Goal: Task Accomplishment & Management: Use online tool/utility

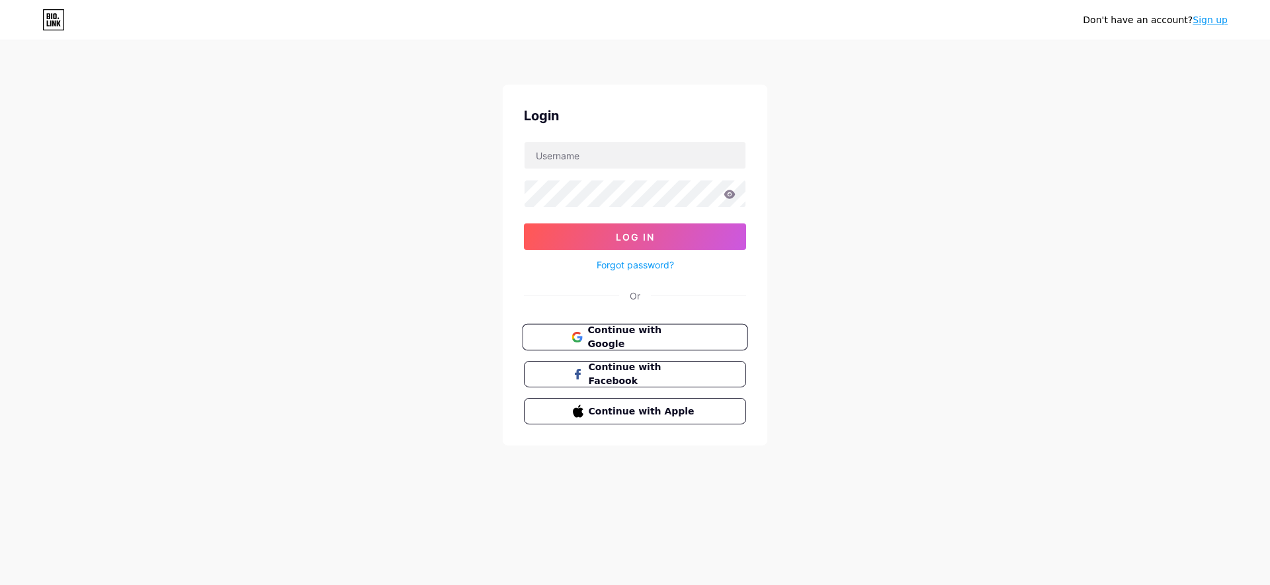
click at [621, 330] on span "Continue with Google" at bounding box center [642, 337] width 110 height 28
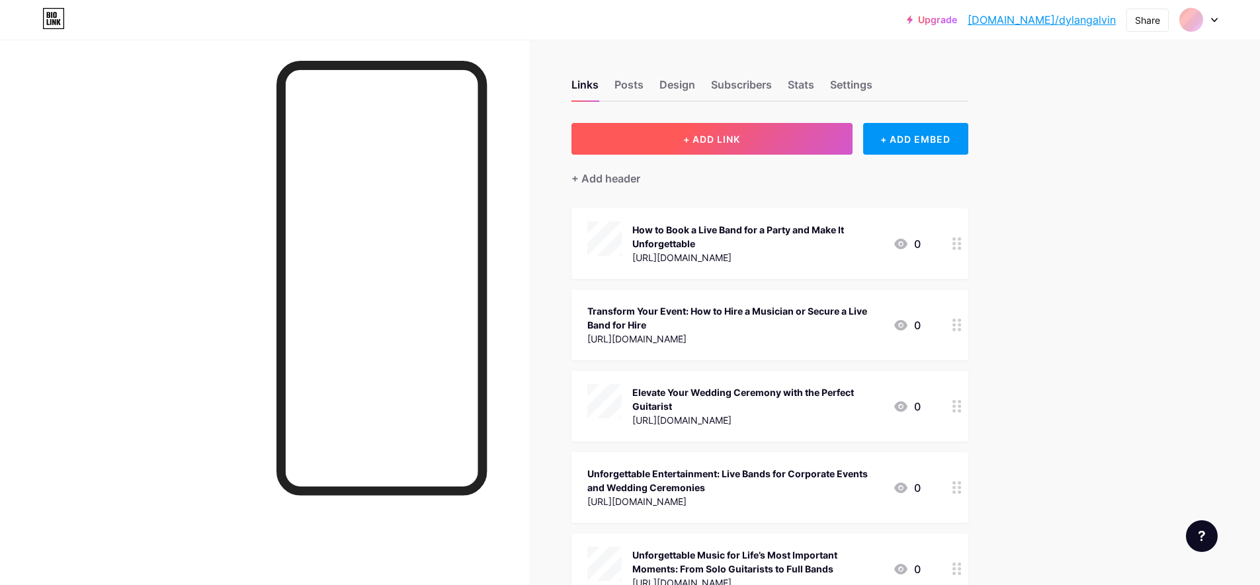
click at [715, 135] on span "+ ADD LINK" at bounding box center [711, 139] width 57 height 11
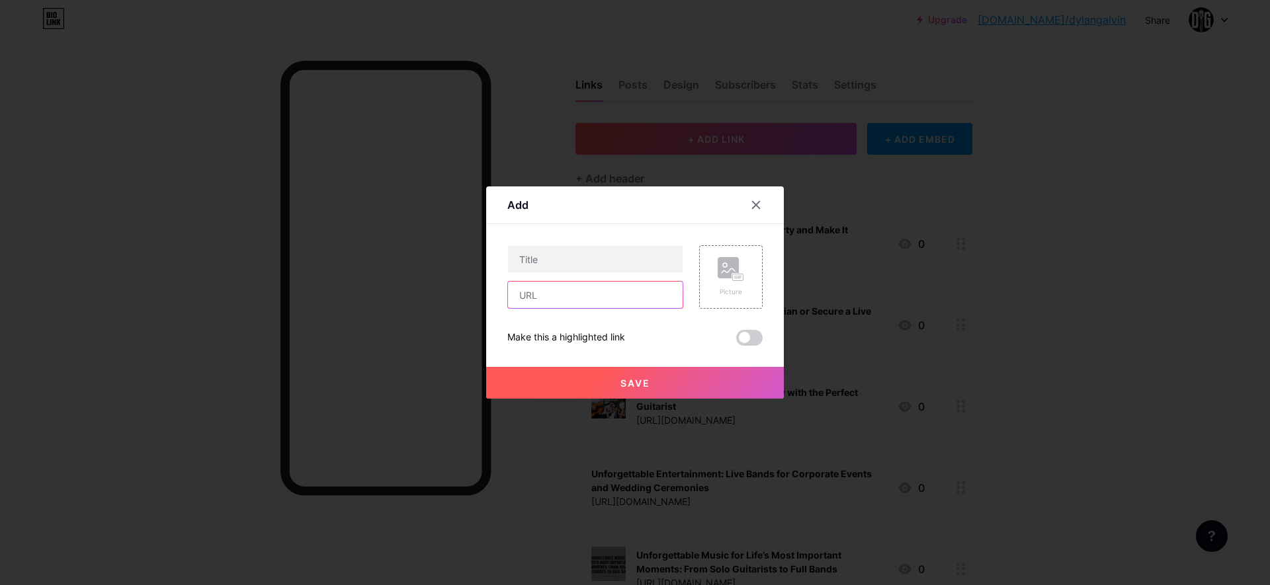
click at [543, 298] on input "text" at bounding box center [595, 295] width 175 height 26
paste input "[URL][DOMAIN_NAME]"
type input "[URL][DOMAIN_NAME]"
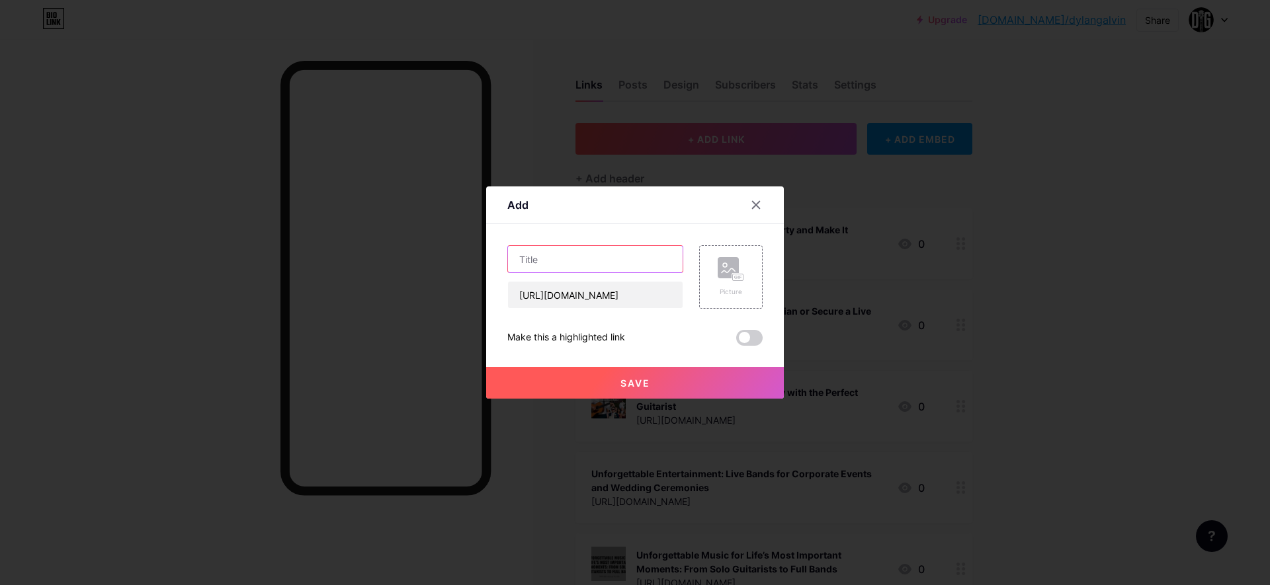
click at [534, 253] on input "text" at bounding box center [595, 259] width 175 height 26
paste input "Top Bands for Corporate Events & Acoustic Guitar Players for Hire"
type input "Top Bands for Corporate Events & Acoustic Guitar Players for Hire"
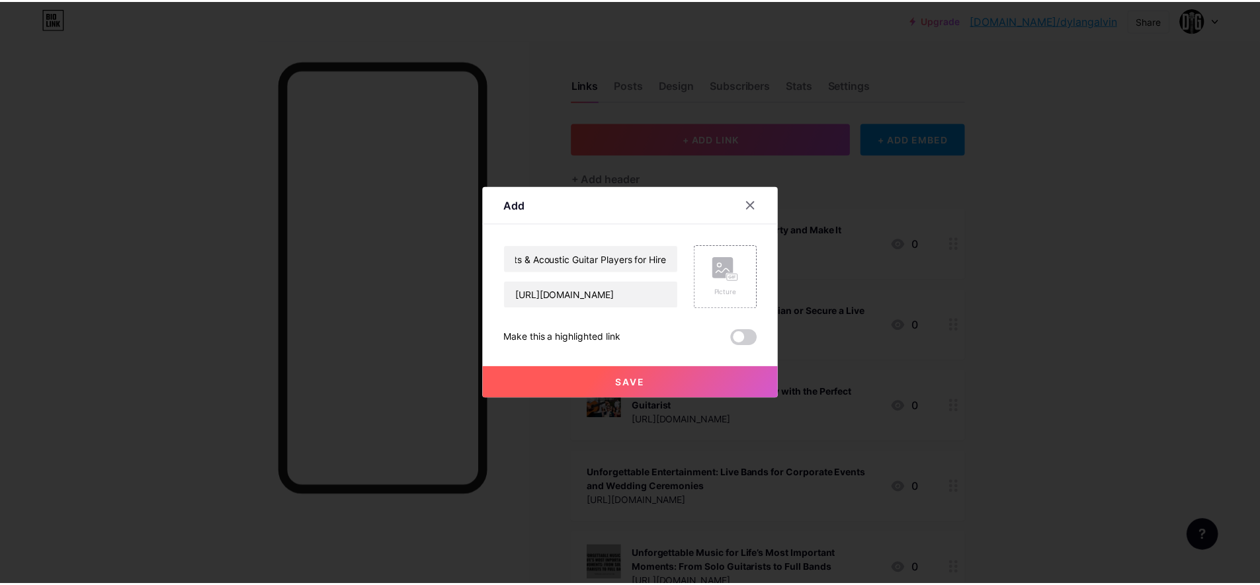
scroll to position [0, 0]
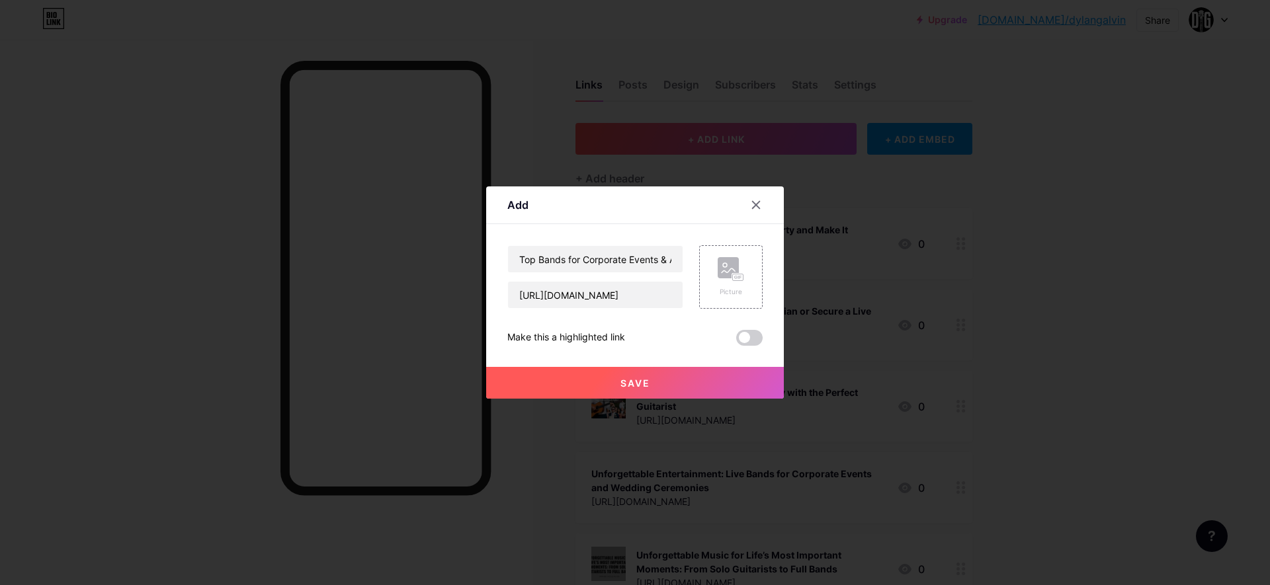
click at [607, 382] on button "Save" at bounding box center [635, 383] width 298 height 32
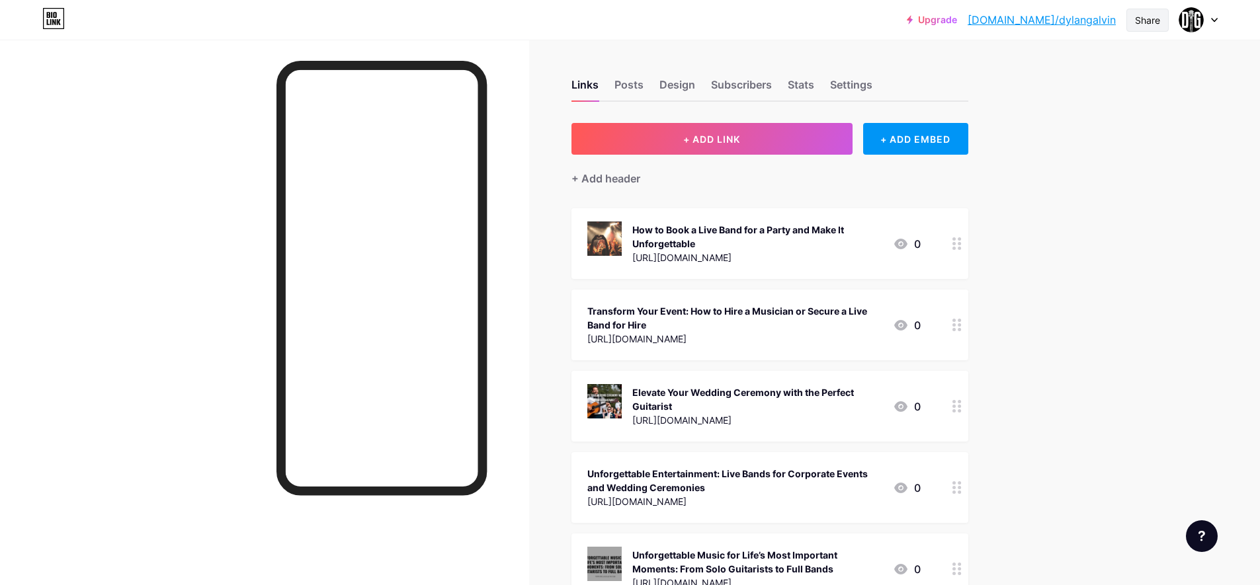
click at [1142, 21] on div "Share" at bounding box center [1147, 20] width 25 height 14
click at [1071, 62] on div "Copy link" at bounding box center [1069, 68] width 197 height 32
